Goal: Task Accomplishment & Management: Use online tool/utility

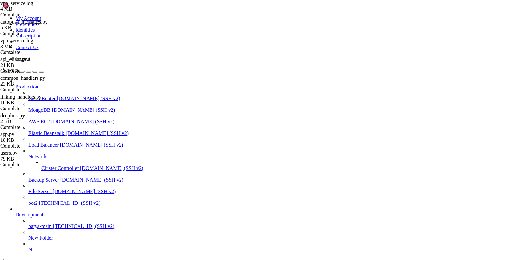
scroll to position [5, 0]
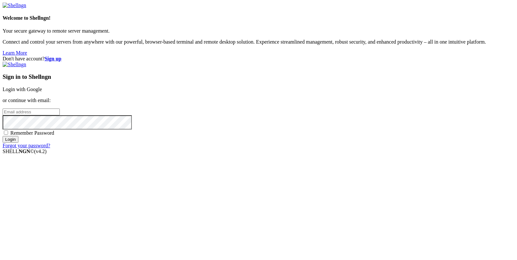
click at [42, 92] on link "Login with Google" at bounding box center [22, 89] width 39 height 5
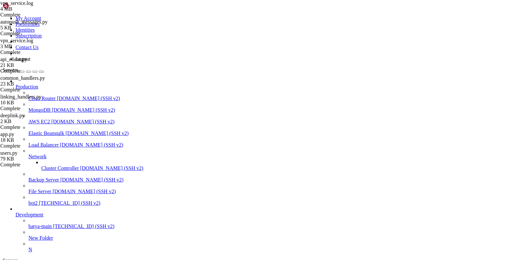
scroll to position [4399, 0]
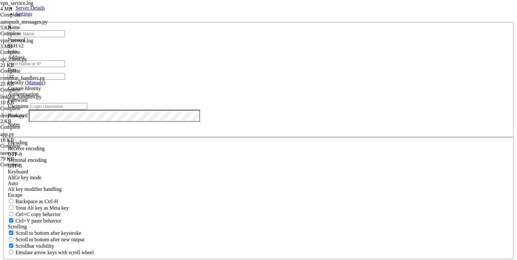
click at [65, 37] on input "text" at bounding box center [36, 33] width 57 height 7
type input "fr1"
click at [65, 67] on input "Address" at bounding box center [36, 63] width 57 height 7
paste input "[TECHNICAL_ID]"
type input "[TECHNICAL_ID]"
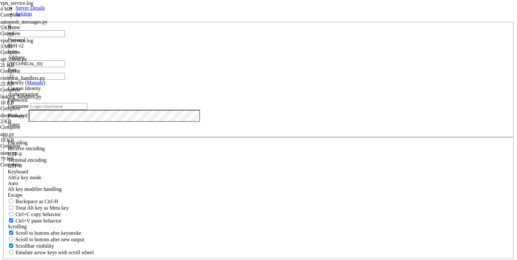
click at [87, 110] on input "Username" at bounding box center [58, 106] width 57 height 7
type input "root"
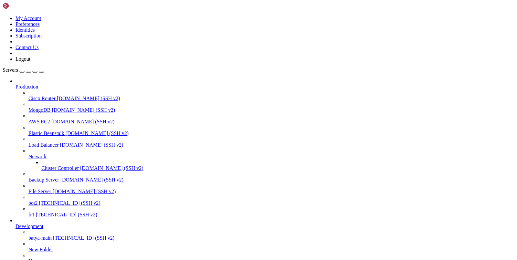
click at [51, 217] on span "[TECHNICAL_ID] (SSH v2)" at bounding box center [66, 214] width 61 height 5
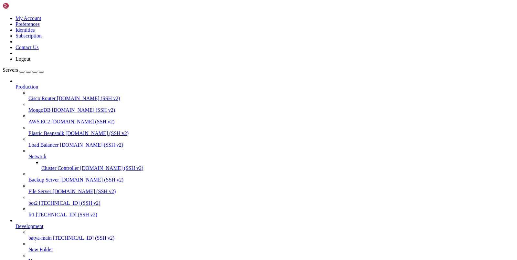
type input "/"
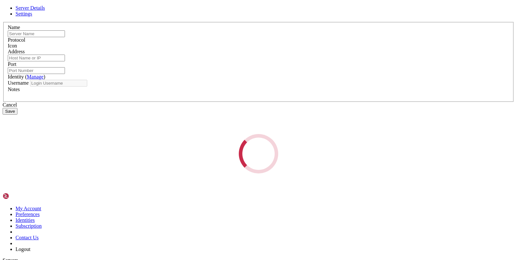
type input "fr1"
type input "[TECHNICAL_ID]"
type input "22"
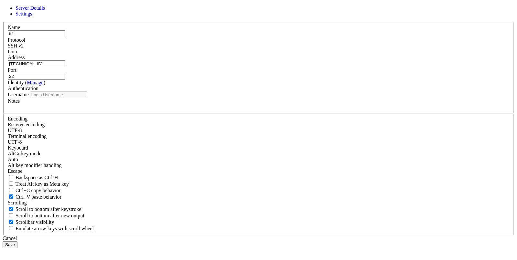
type input "root"
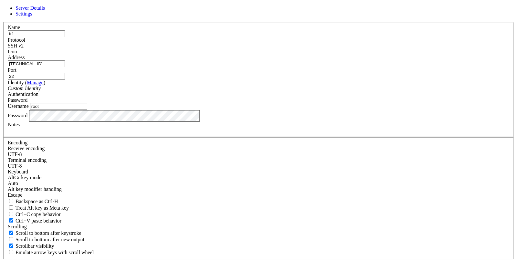
click at [65, 37] on input "fr1" at bounding box center [36, 33] width 57 height 7
type input "fr2"
click at [65, 67] on input "[TECHNICAL_ID]" at bounding box center [36, 63] width 57 height 7
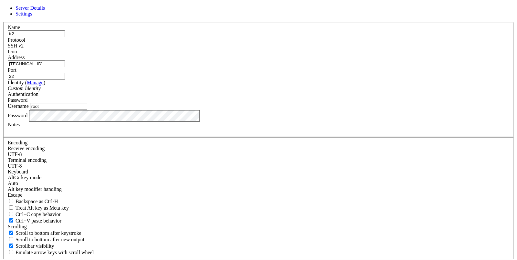
paste input "60"
type input "[TECHNICAL_ID]"
click at [20, 127] on label "Notes" at bounding box center [14, 124] width 12 height 5
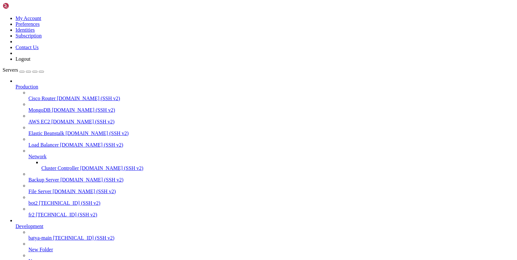
click at [35, 217] on span "fr2" at bounding box center [31, 214] width 6 height 5
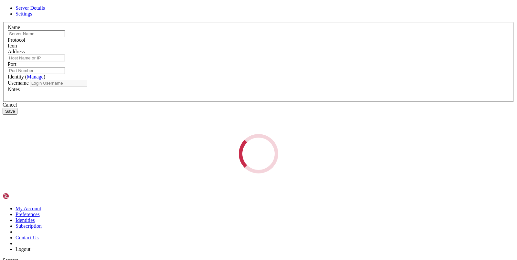
type input "fr2"
type input "[TECHNICAL_ID]"
type input "22"
type input "root"
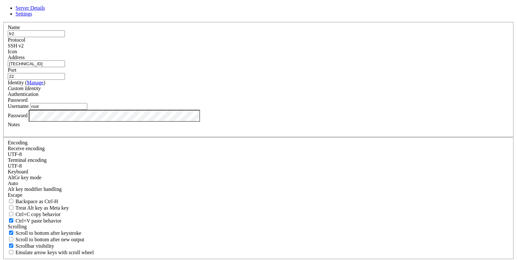
click at [196, 37] on div "Name fr2" at bounding box center [258, 31] width 501 height 13
click at [65, 37] on input "fr2" at bounding box center [36, 33] width 57 height 7
type input "fr3"
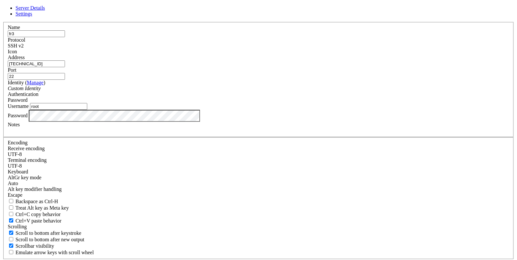
click at [65, 67] on input "[TECHNICAL_ID]" at bounding box center [36, 63] width 57 height 7
paste input "[TECHNICAL_ID]"
type input "[TECHNICAL_ID]"
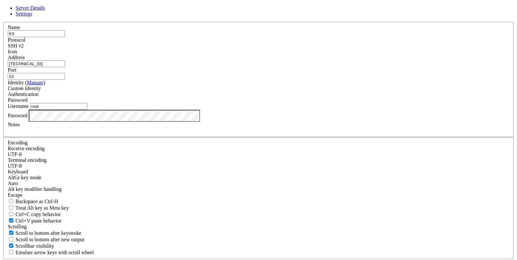
click at [20, 127] on label "Notes" at bounding box center [14, 124] width 12 height 5
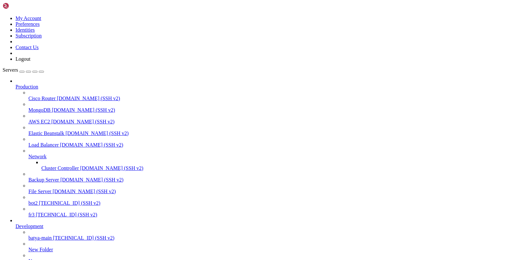
click at [35, 217] on span "fr3" at bounding box center [31, 214] width 6 height 5
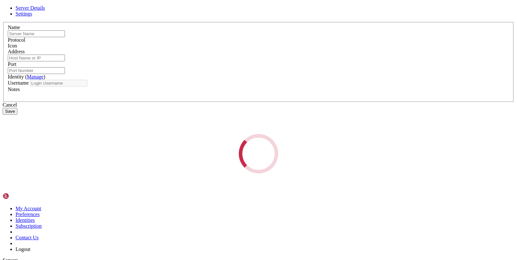
type input "fr3"
type input "[TECHNICAL_ID]"
type input "22"
type input "root"
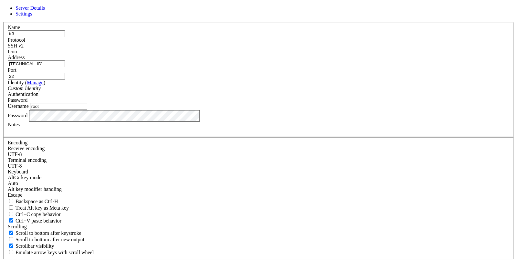
click at [65, 37] on input "fr3" at bounding box center [36, 33] width 57 height 7
type input "fr4"
click at [65, 67] on input "[TECHNICAL_ID]" at bounding box center [36, 63] width 57 height 7
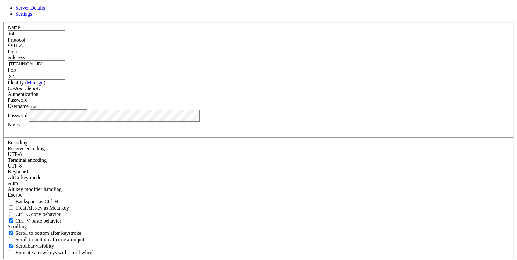
click at [65, 67] on input "[TECHNICAL_ID]" at bounding box center [36, 63] width 57 height 7
paste input "[TECHNICAL_ID]"
type input "[TECHNICAL_ID]"
click at [45, 85] on label "Identity ( Manage )" at bounding box center [26, 82] width 37 height 5
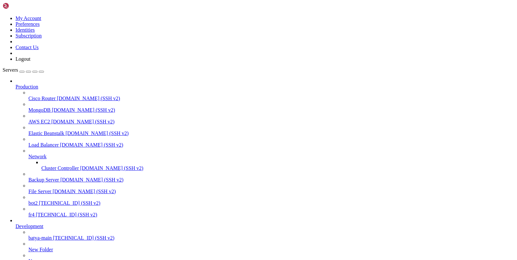
click at [46, 217] on span "[TECHNICAL_ID] (SSH v2)" at bounding box center [66, 214] width 61 height 5
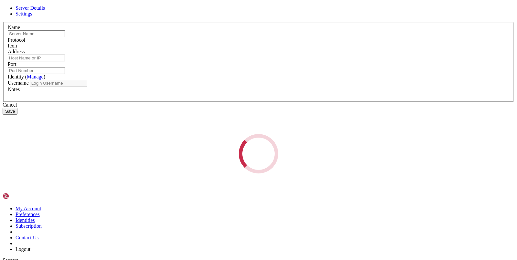
type input "fr4"
type input "[TECHNICAL_ID]"
type input "22"
type input "root"
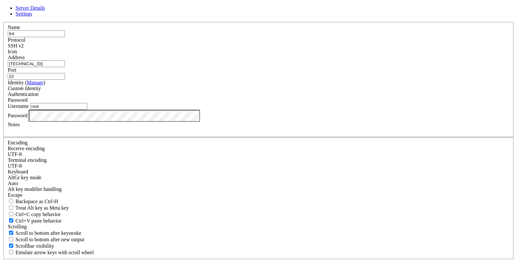
click at [65, 37] on input "fr4" at bounding box center [36, 33] width 57 height 7
type input "hs1"
click at [65, 67] on input "[TECHNICAL_ID]" at bounding box center [36, 63] width 57 height 7
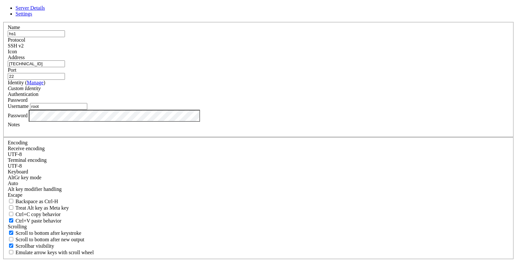
paste input "[TECHNICAL_ID]"
type input "[TECHNICAL_ID]"
click at [20, 127] on label "Notes" at bounding box center [14, 124] width 12 height 5
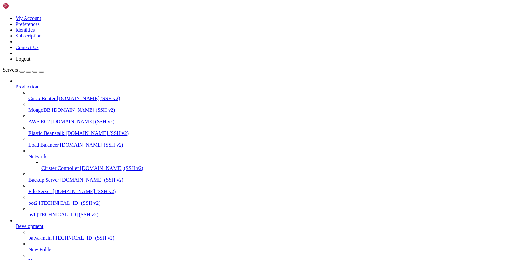
click at [36, 217] on span "hs1" at bounding box center [31, 214] width 7 height 5
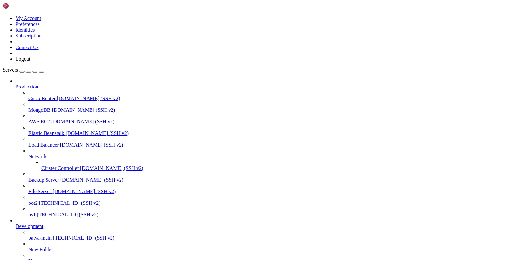
scroll to position [462, 0]
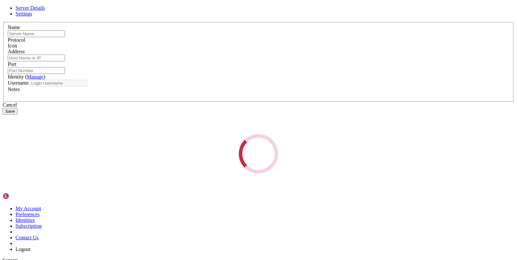
type input "hs1"
type input "[TECHNICAL_ID]"
type input "22"
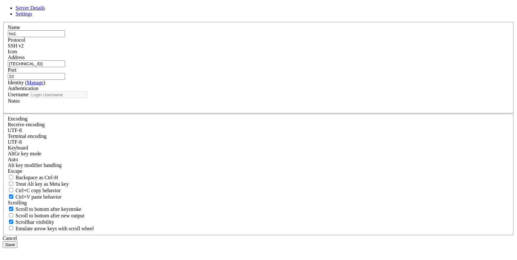
type input "root"
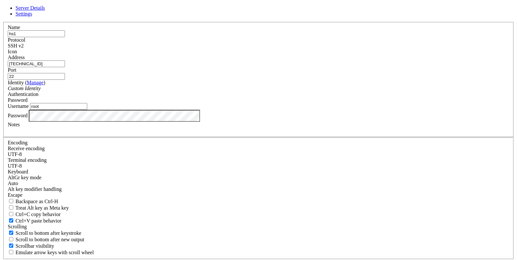
click at [65, 37] on input "hs1" at bounding box center [36, 33] width 57 height 7
type input "hs2"
click at [284, 259] on div "Cancel" at bounding box center [258, 262] width 511 height 6
